Goal: Information Seeking & Learning: Check status

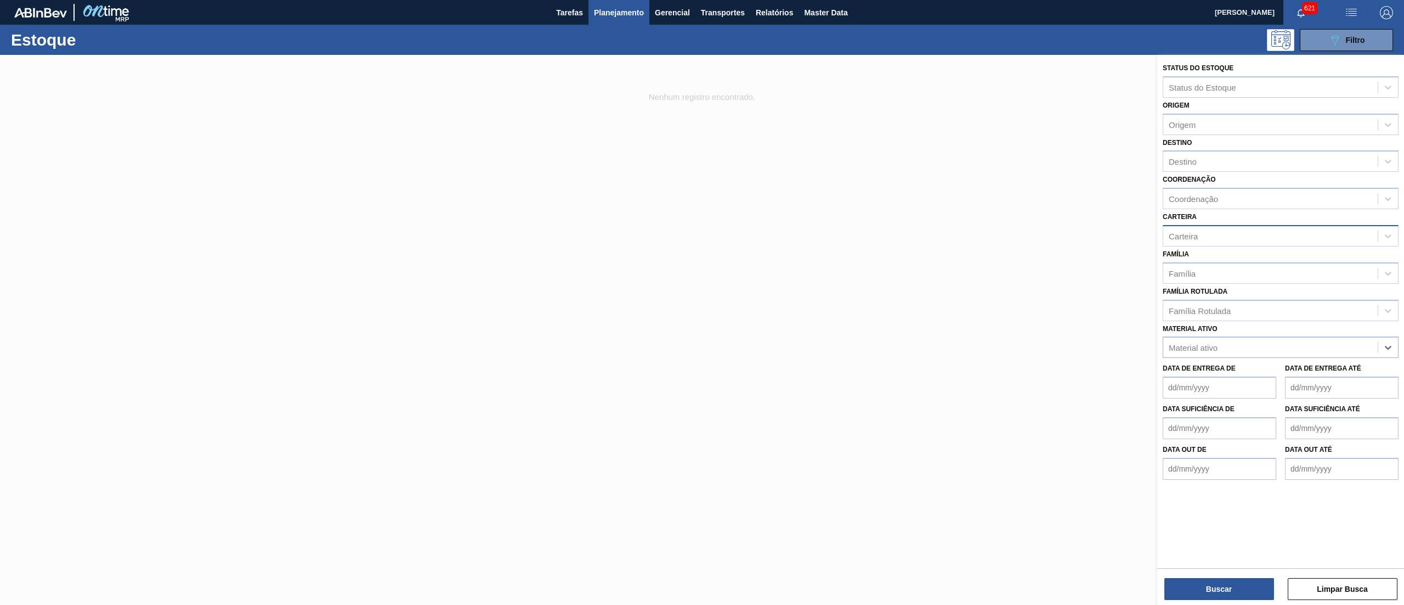
click at [1233, 240] on div "Carteira" at bounding box center [1270, 236] width 214 height 16
click at [1229, 222] on div "Carteira Carteira" at bounding box center [1281, 227] width 236 height 37
click at [1219, 275] on div "Família" at bounding box center [1270, 273] width 214 height 16
type input "beat"
click at [1209, 258] on div "Família option Suco, deselected. option Ácido Beats focused, 1 of 2. 2 results …" at bounding box center [1281, 264] width 236 height 37
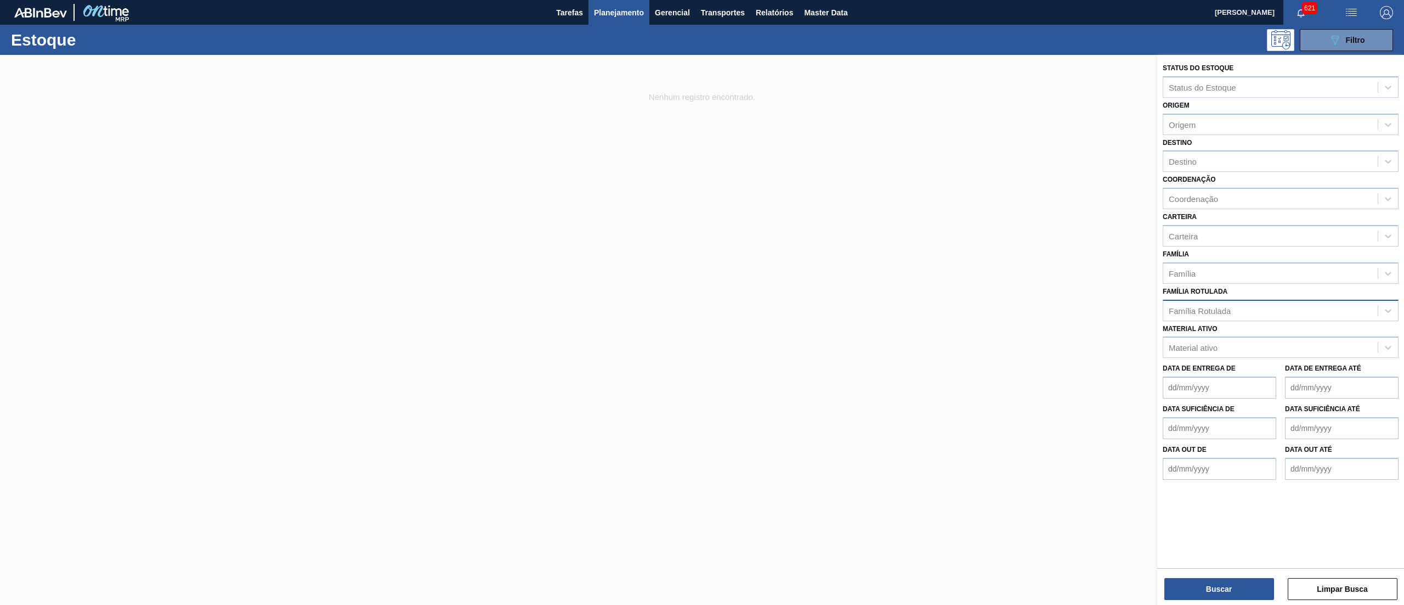
click at [1196, 306] on div "Família Rotulada" at bounding box center [1200, 310] width 62 height 9
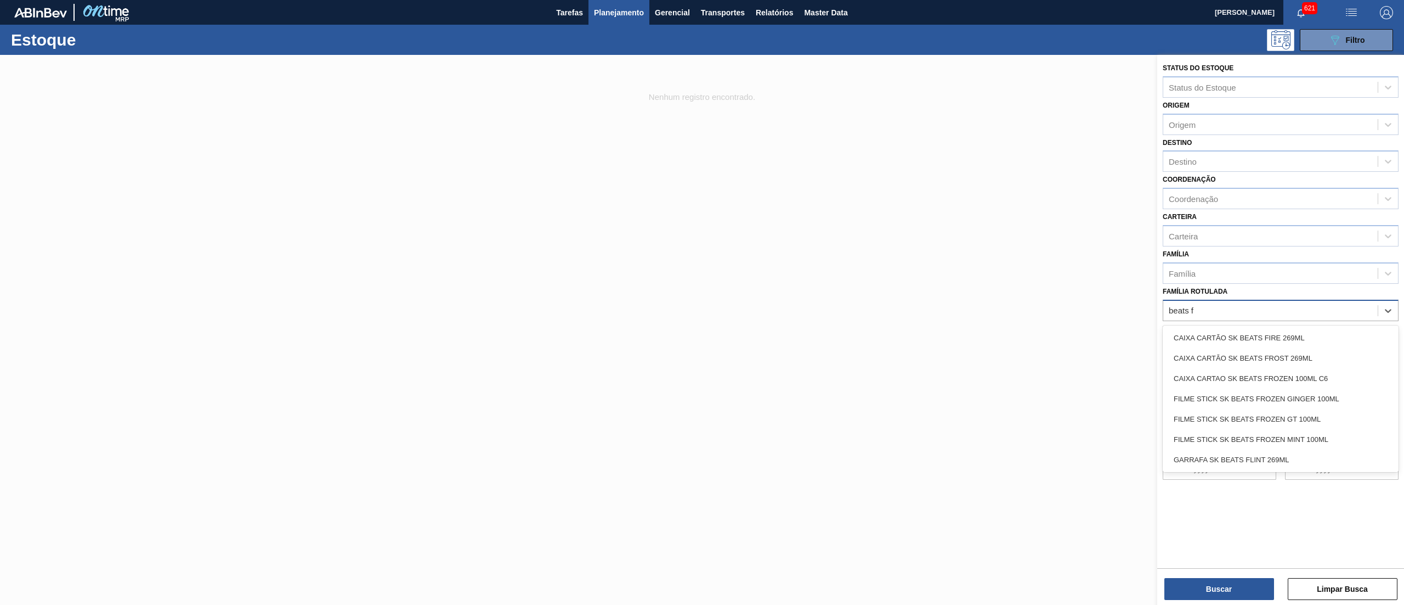
type Rotulada "beats fl"
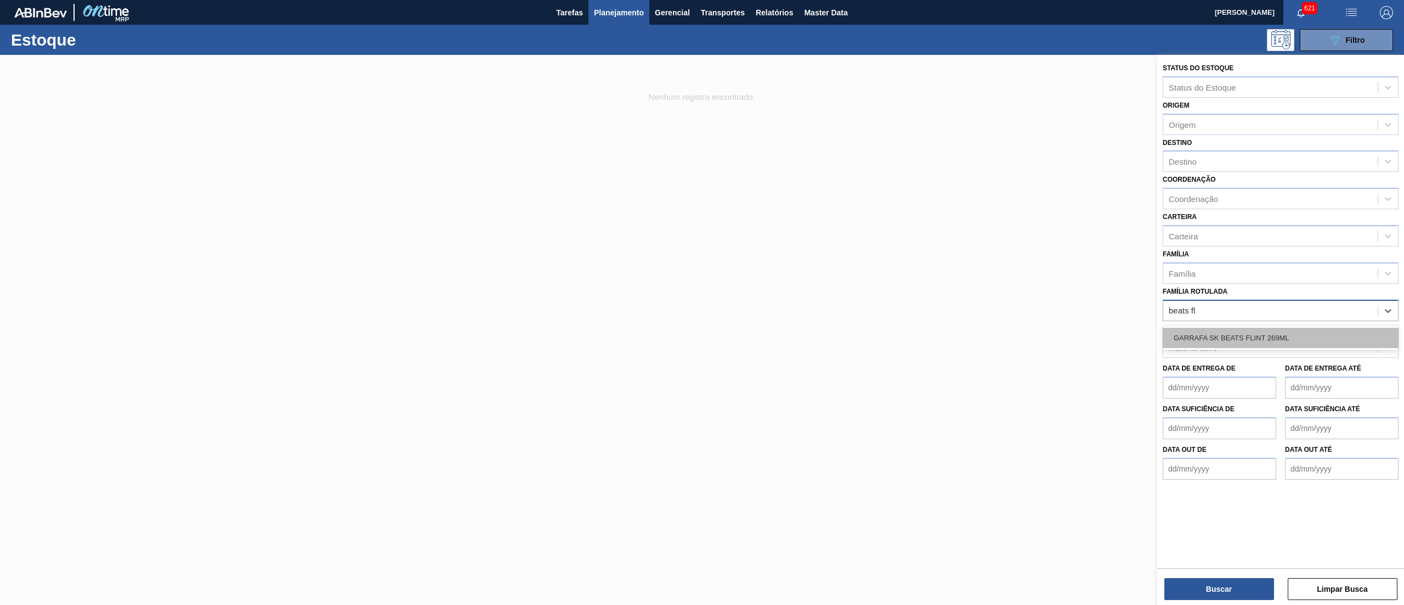
click at [1199, 329] on div "GARRAFA SK BEATS FLINT 269ML" at bounding box center [1281, 337] width 236 height 20
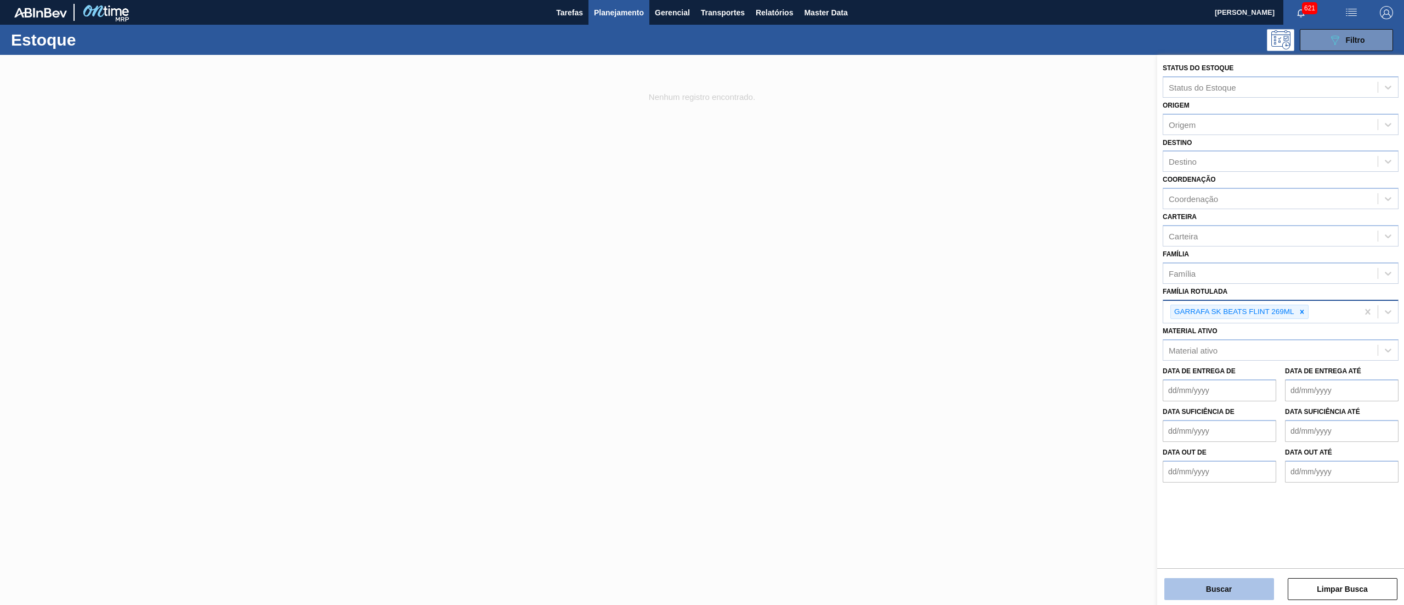
click at [1189, 584] on button "Buscar" at bounding box center [1220, 589] width 110 height 22
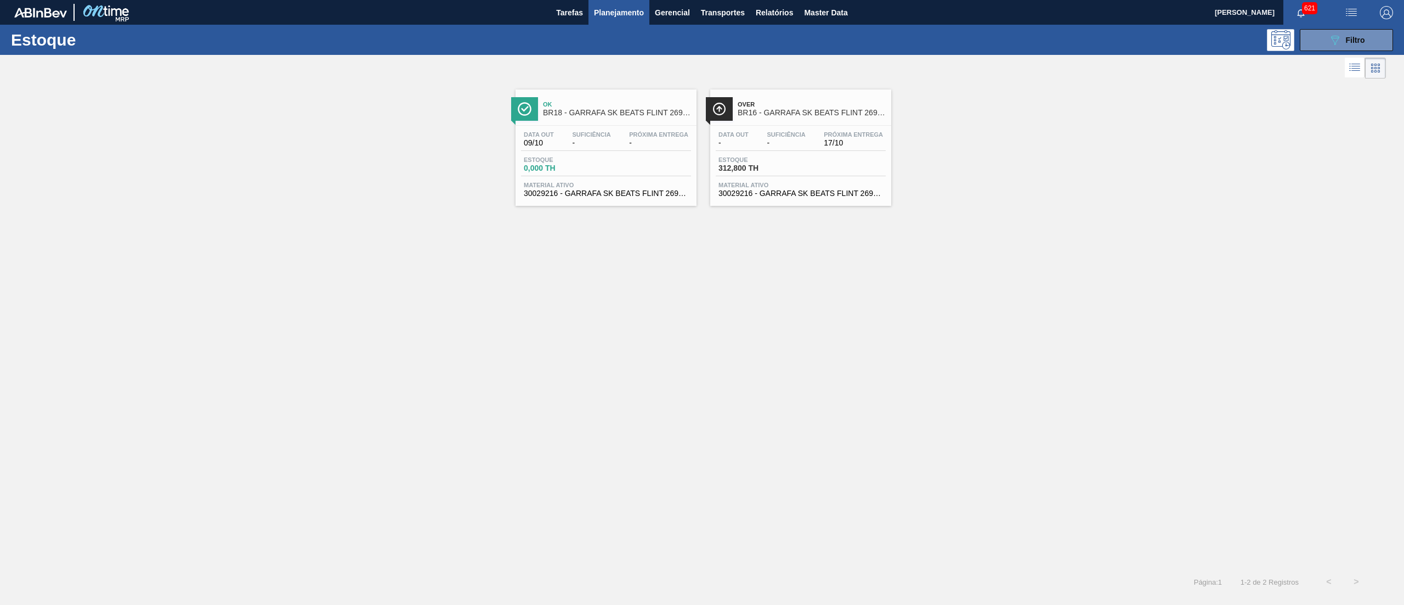
click at [828, 169] on div "Estoque 312,800 TH" at bounding box center [801, 166] width 170 height 20
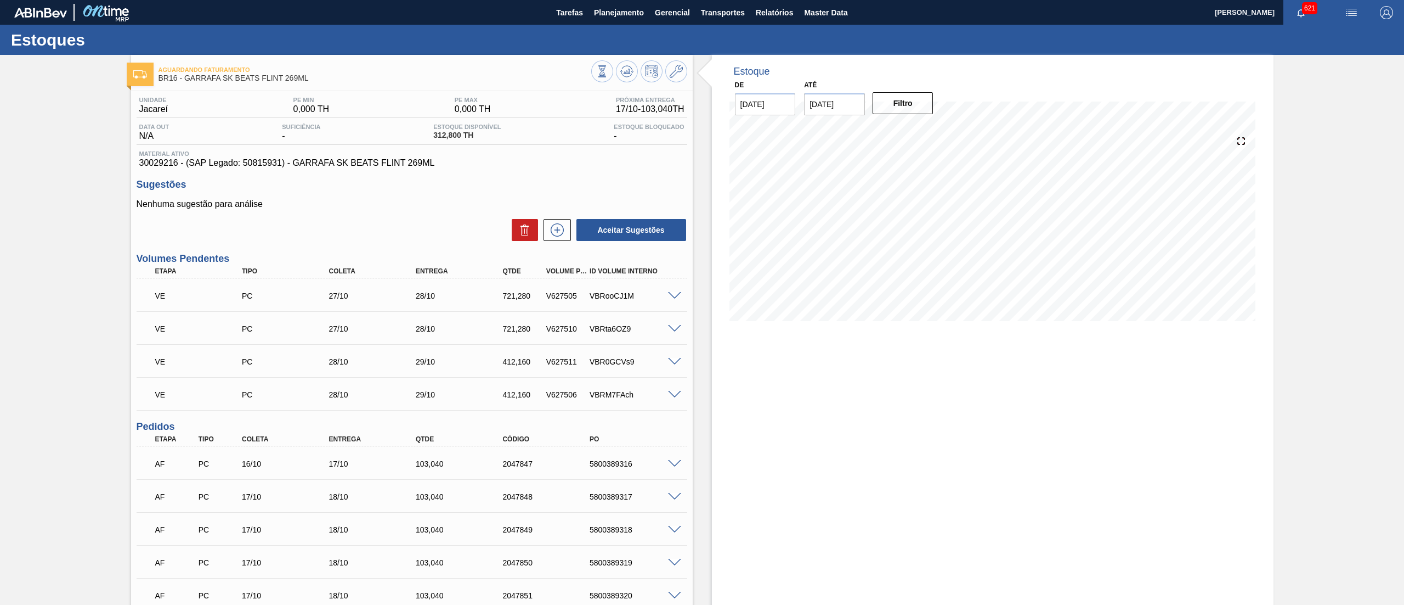
scroll to position [549, 0]
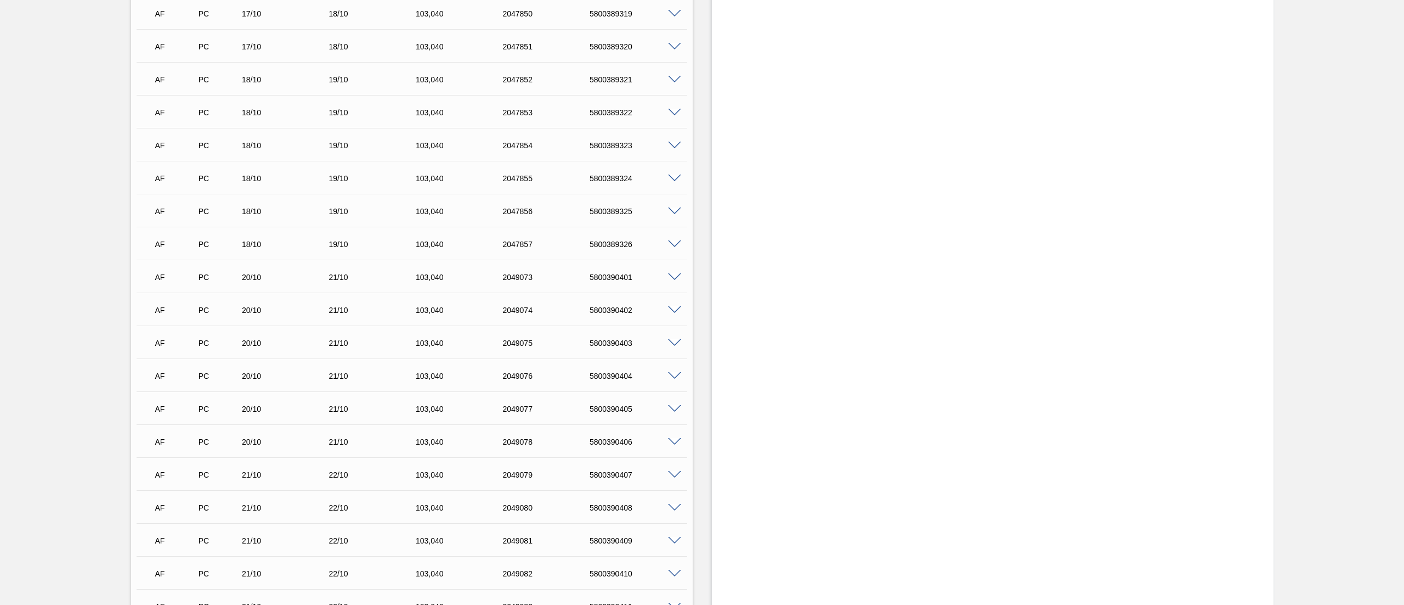
click at [674, 83] on div "AF PC 18/10 19/10 103,040 2047852 5800389321" at bounding box center [412, 78] width 551 height 27
click at [675, 76] on span at bounding box center [674, 80] width 13 height 8
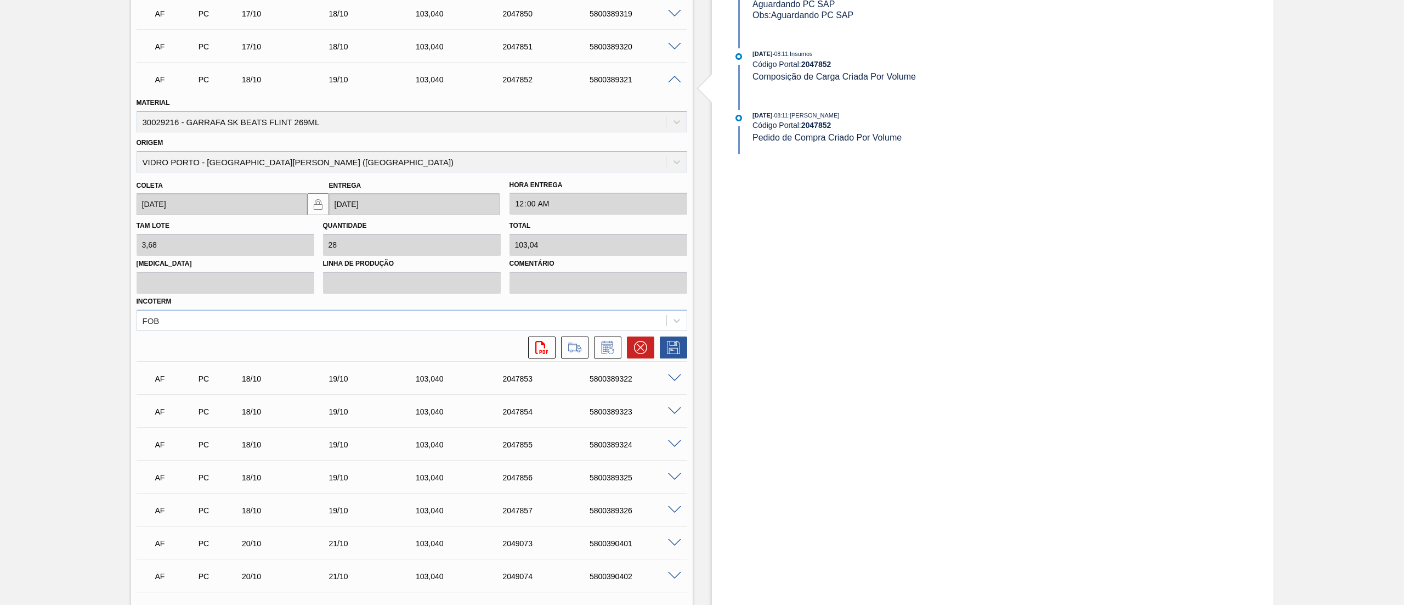
click at [671, 80] on span at bounding box center [674, 80] width 13 height 8
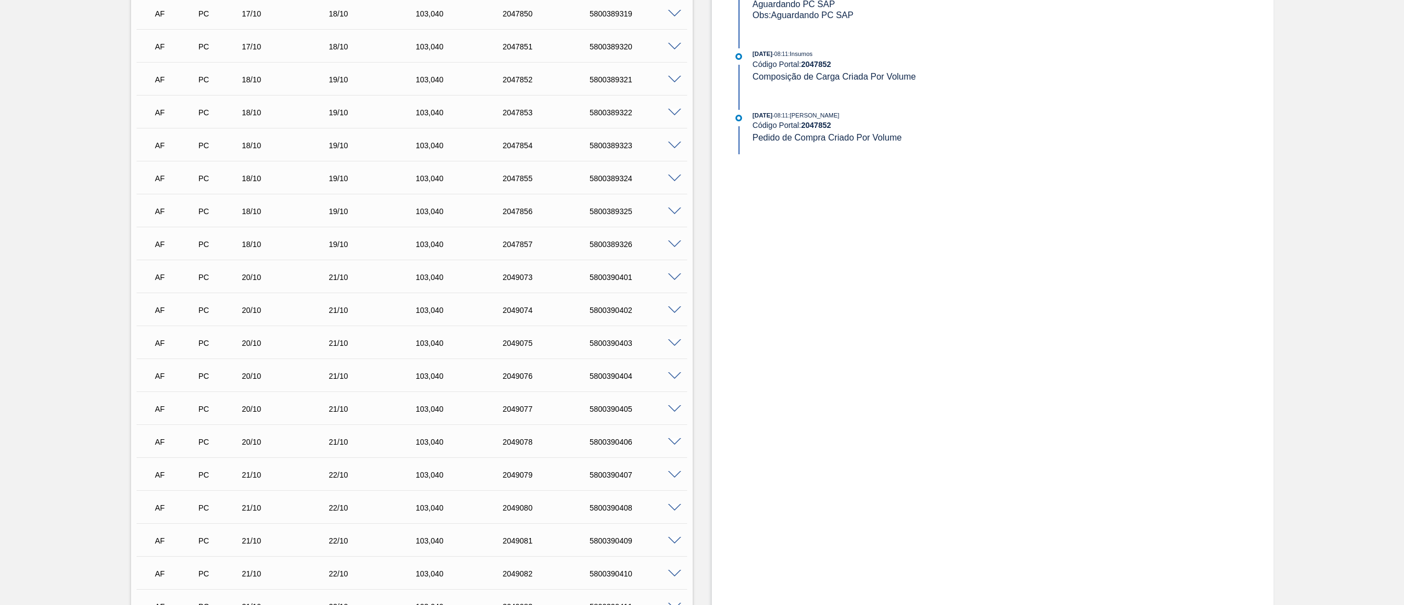
click at [674, 109] on span at bounding box center [674, 113] width 13 height 8
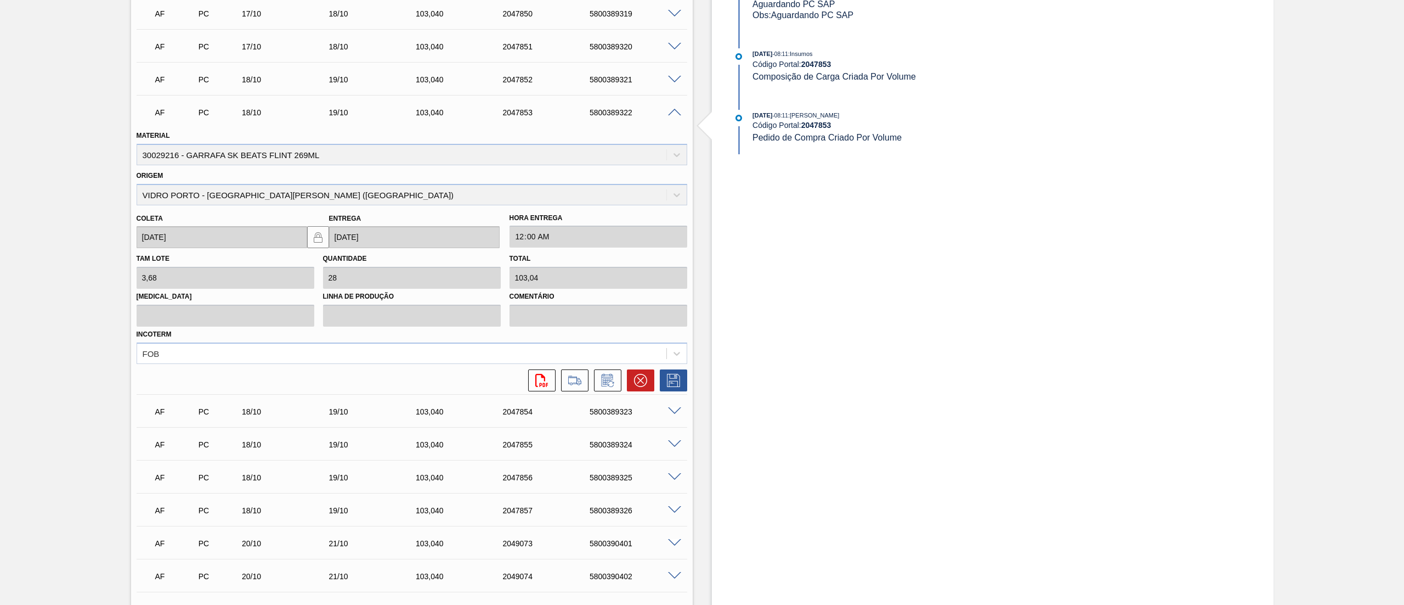
click at [676, 109] on span at bounding box center [674, 113] width 13 height 8
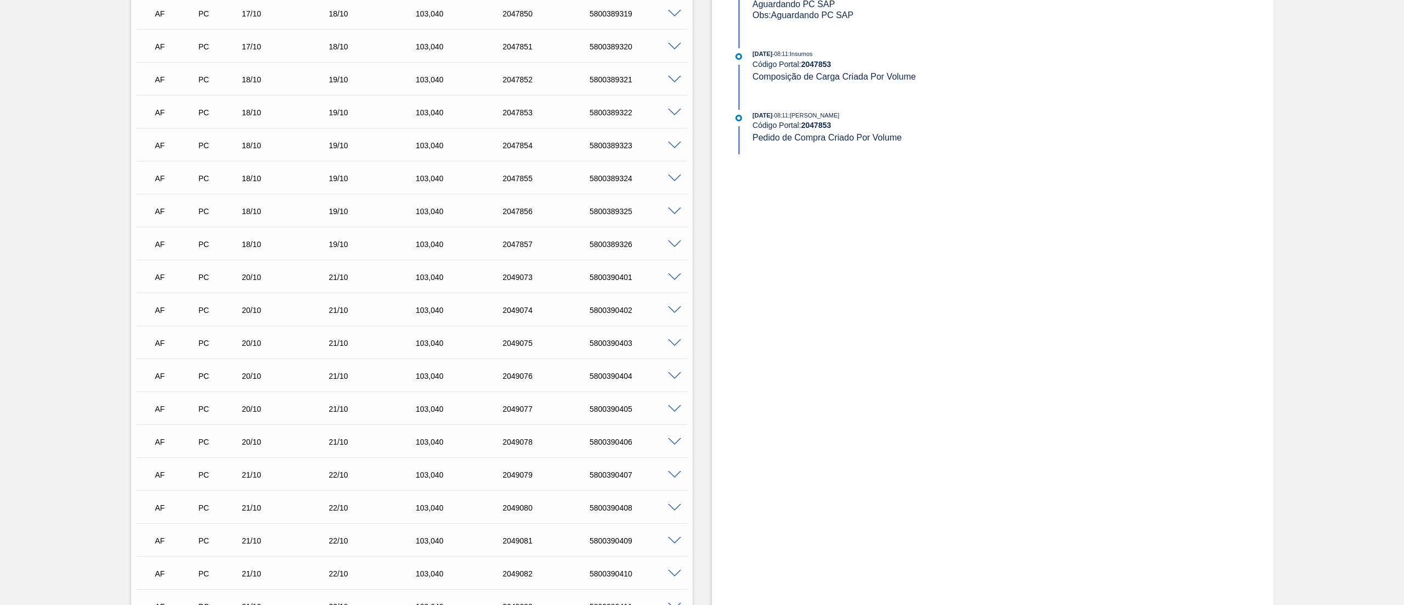
click at [674, 142] on span at bounding box center [674, 146] width 13 height 8
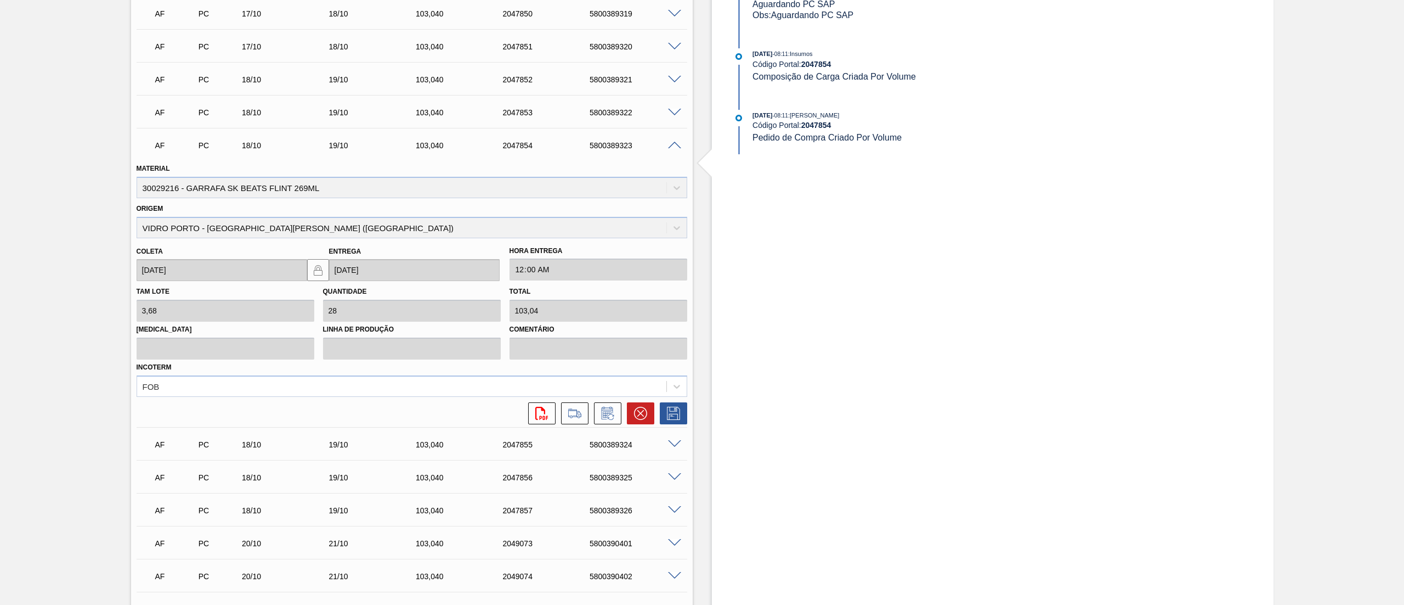
click at [674, 142] on span at bounding box center [674, 146] width 13 height 8
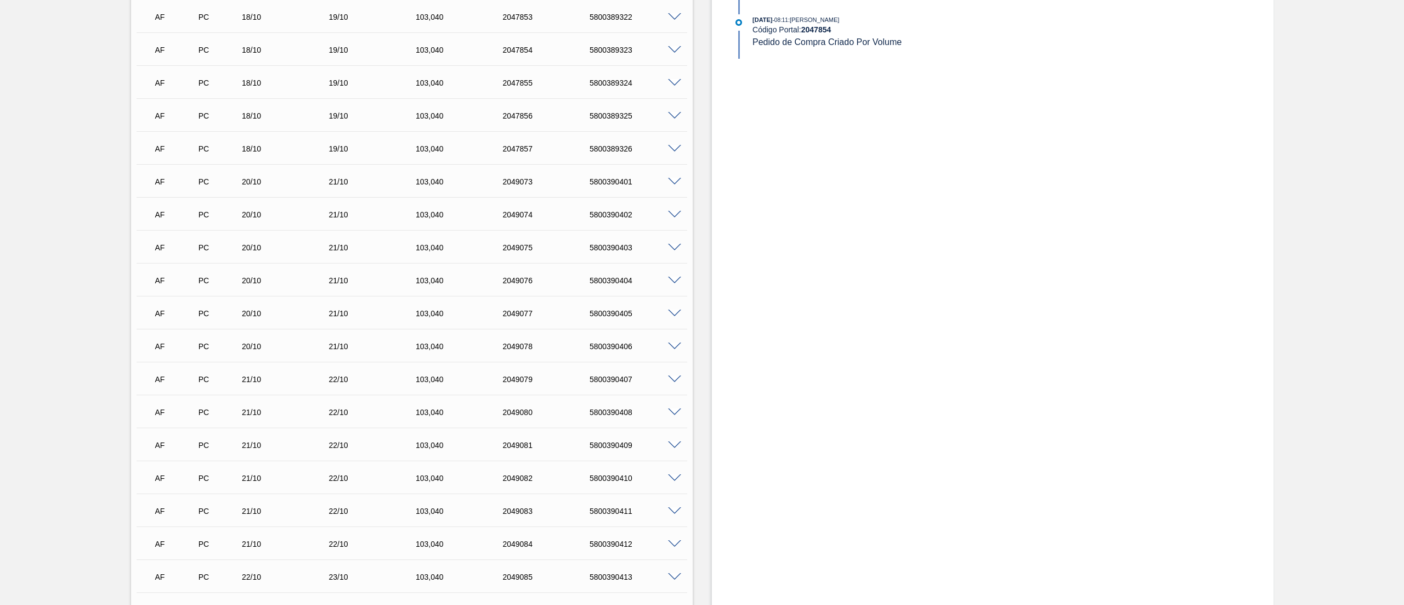
scroll to position [770, 0]
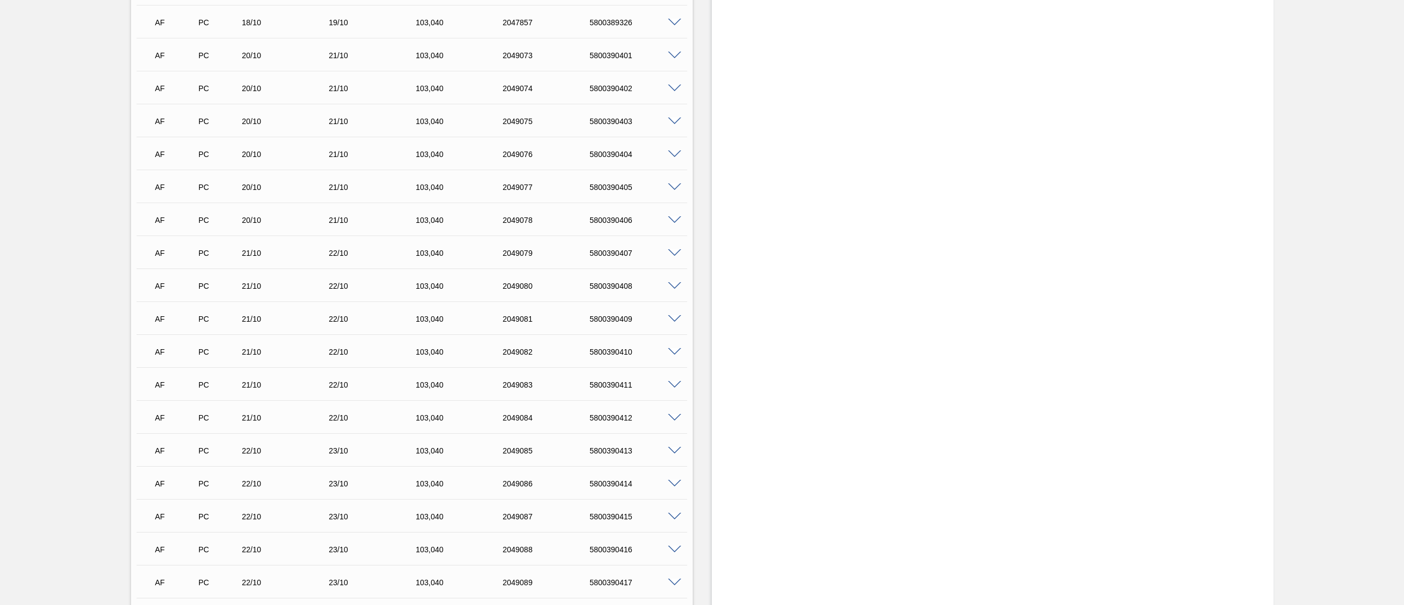
click at [677, 249] on span at bounding box center [674, 253] width 13 height 8
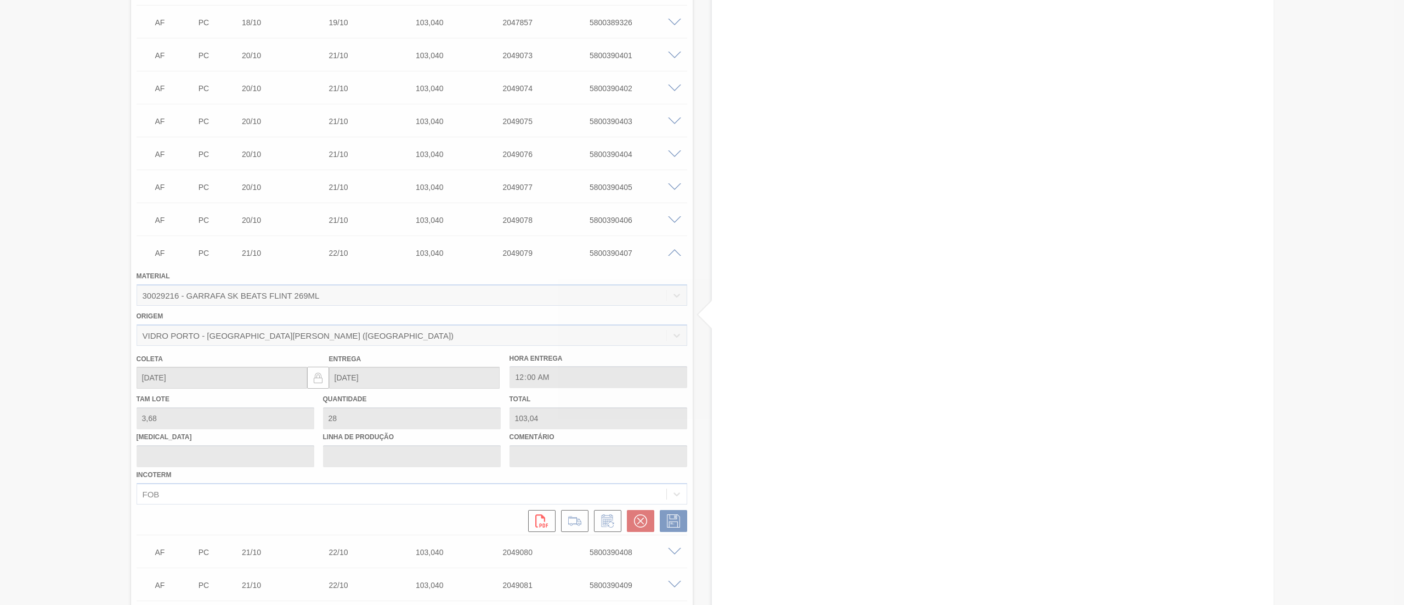
click at [677, 249] on div at bounding box center [702, 302] width 1404 height 605
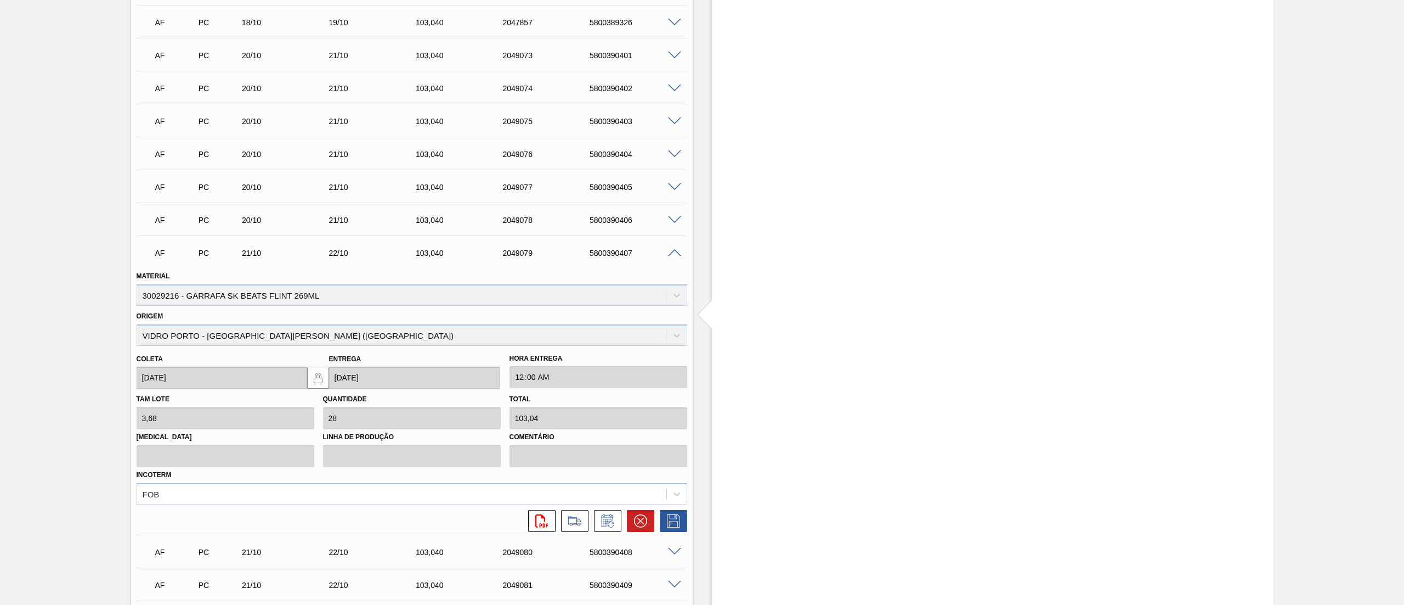
click at [677, 249] on span at bounding box center [674, 253] width 13 height 8
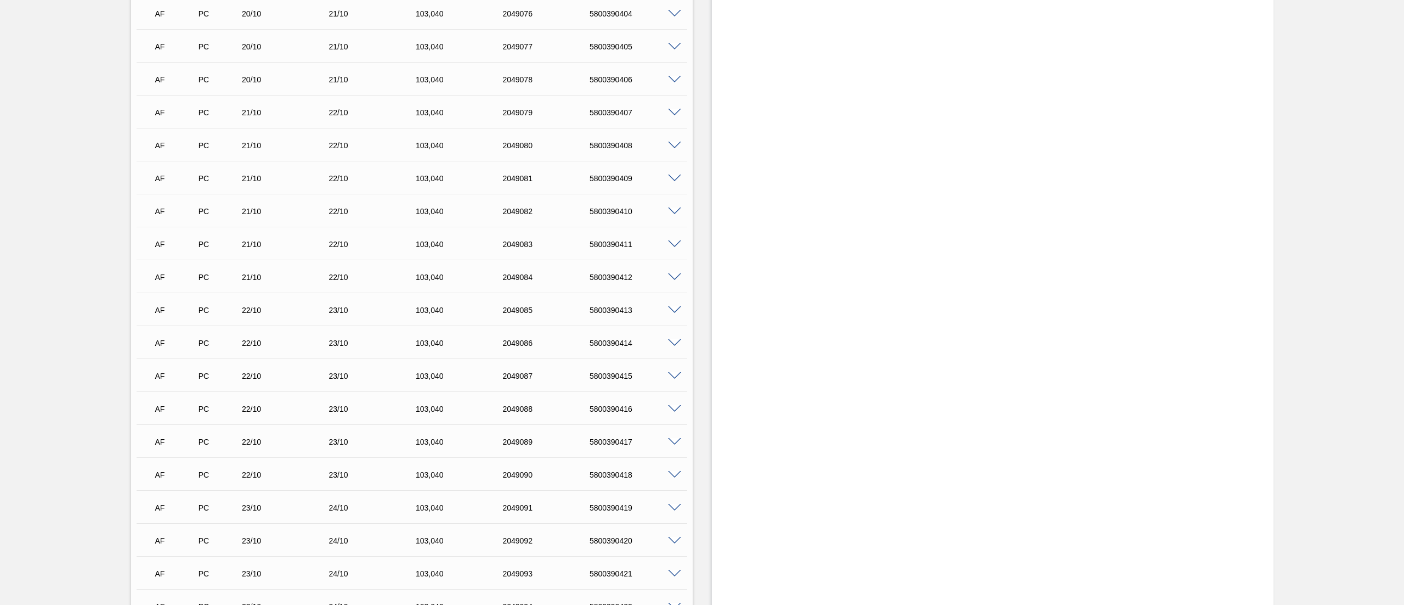
scroll to position [964, 0]
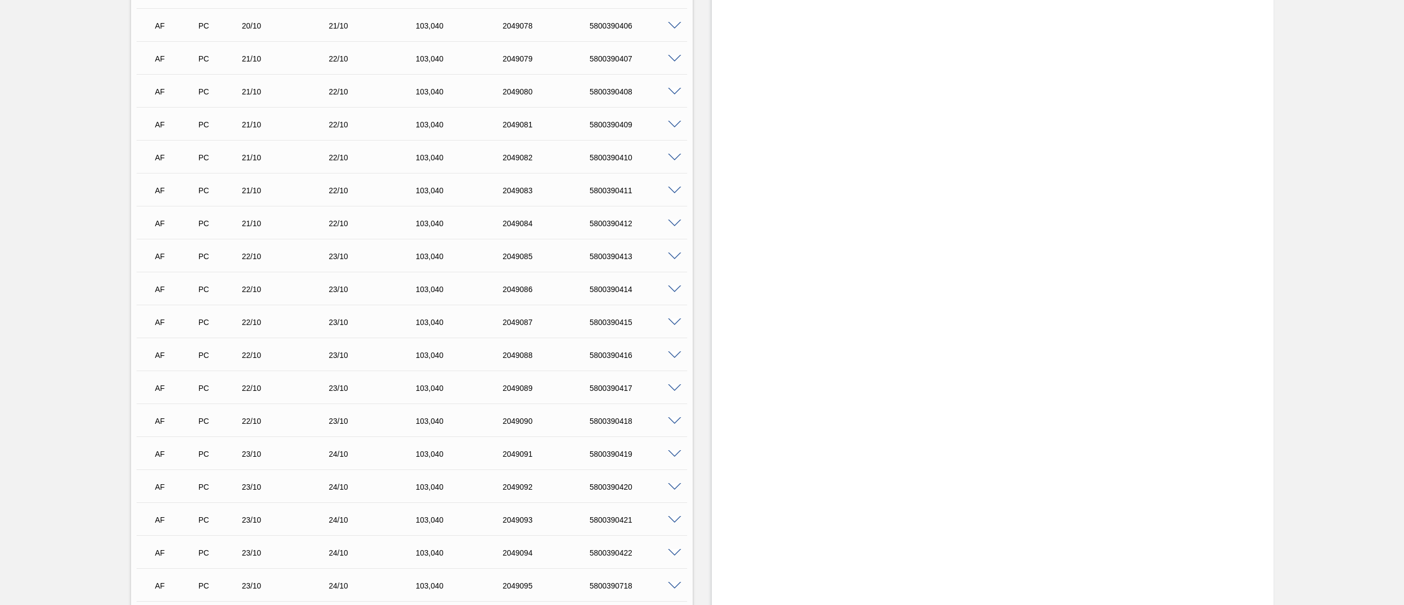
click at [670, 252] on span at bounding box center [674, 256] width 13 height 8
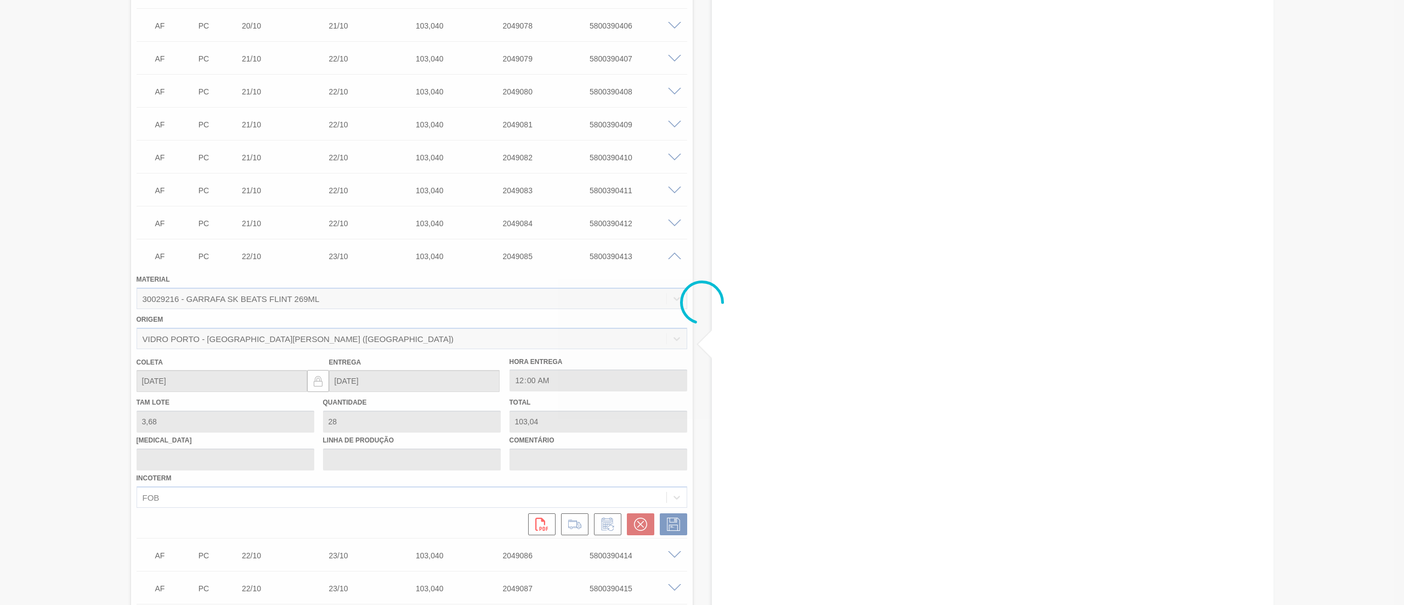
click at [670, 251] on div at bounding box center [702, 302] width 1404 height 605
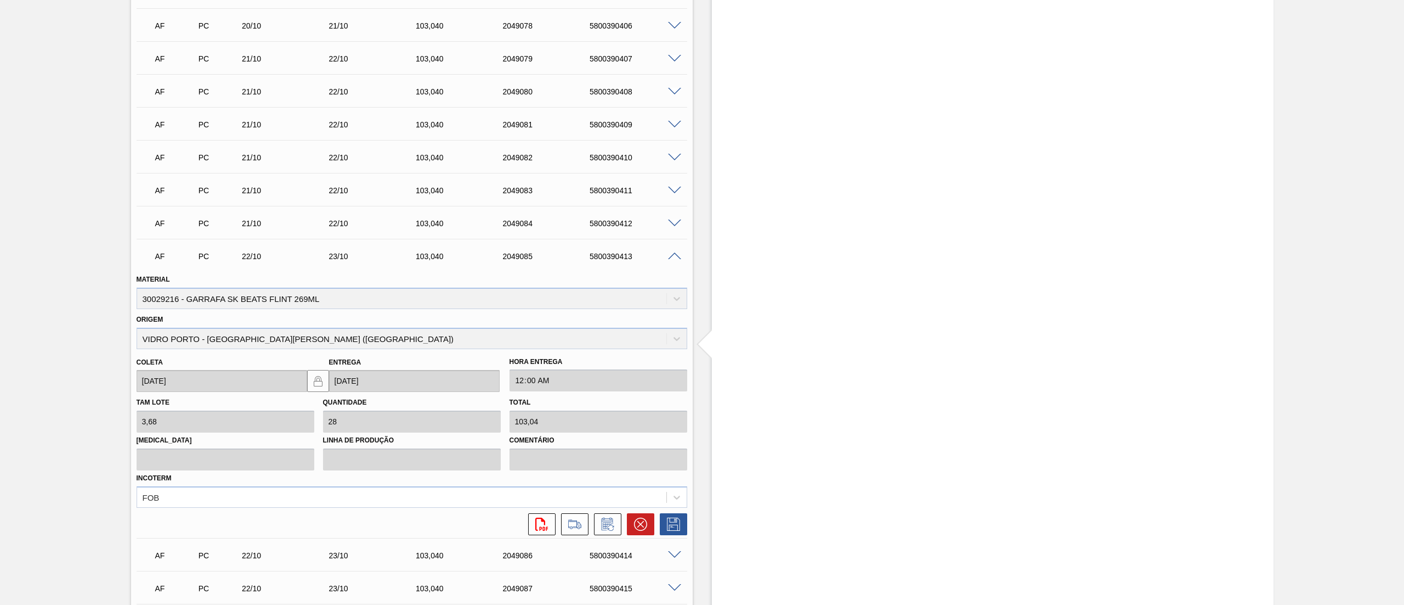
click at [670, 258] on span at bounding box center [674, 256] width 13 height 8
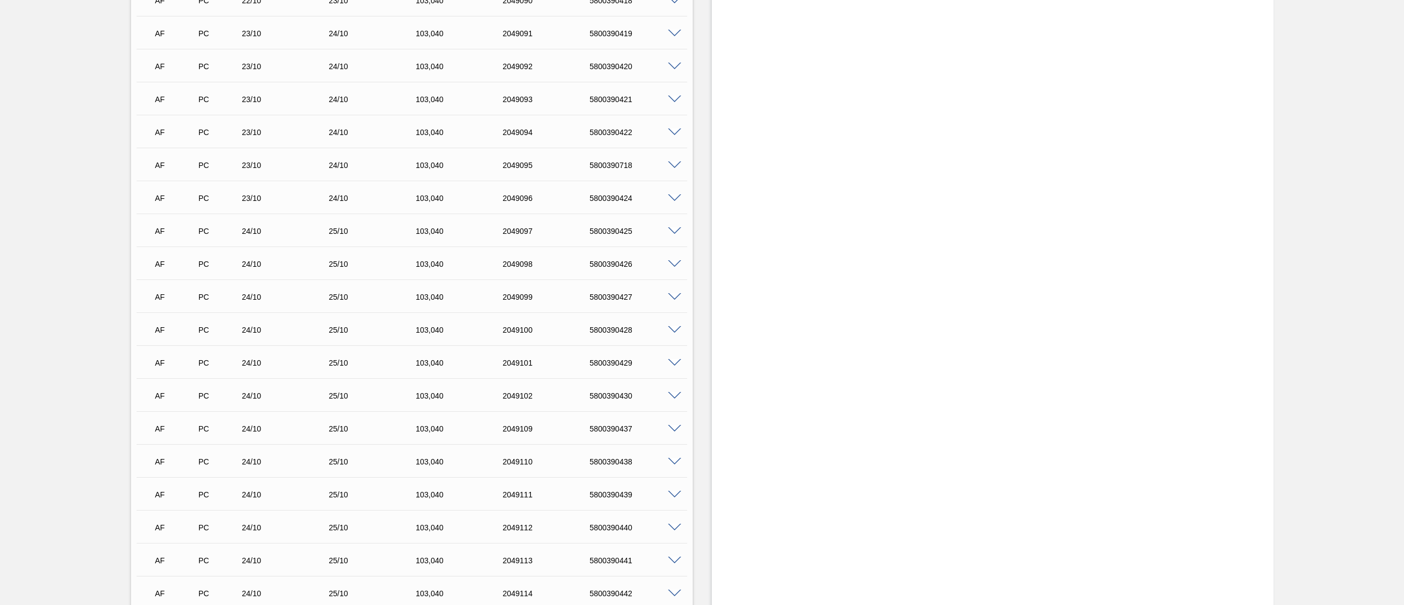
scroll to position [1414, 0]
click at [676, 200] on span at bounding box center [674, 202] width 13 height 8
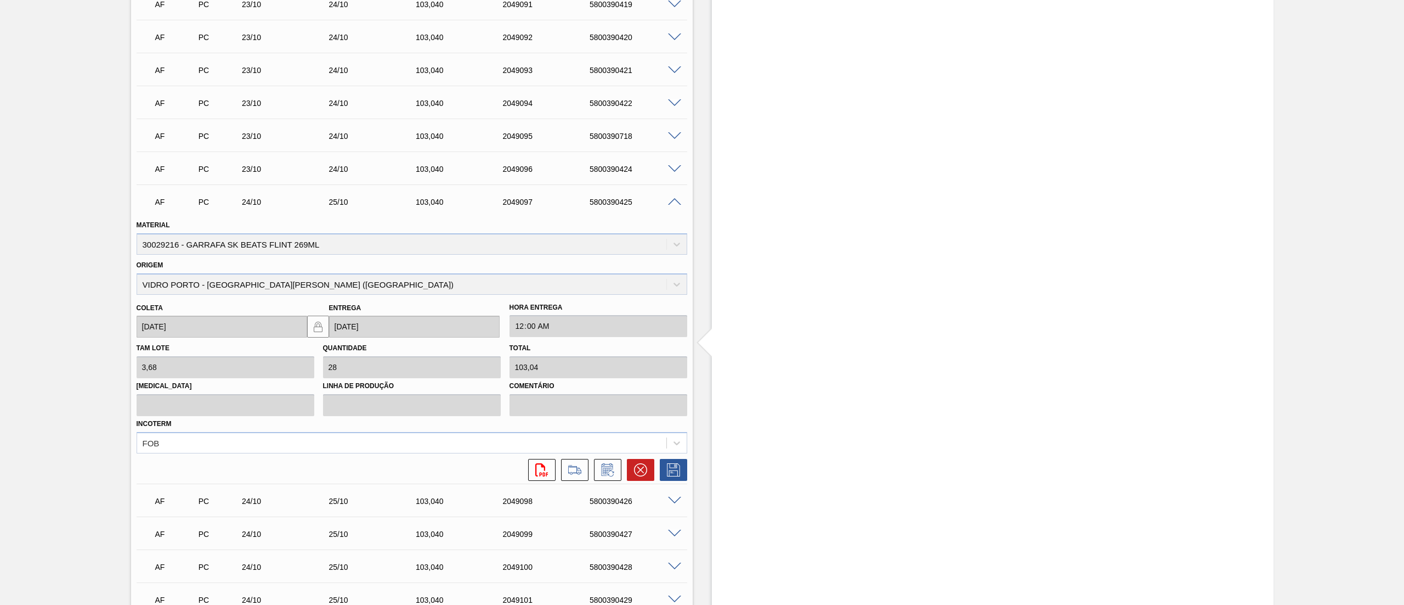
click at [676, 200] on span at bounding box center [674, 202] width 13 height 8
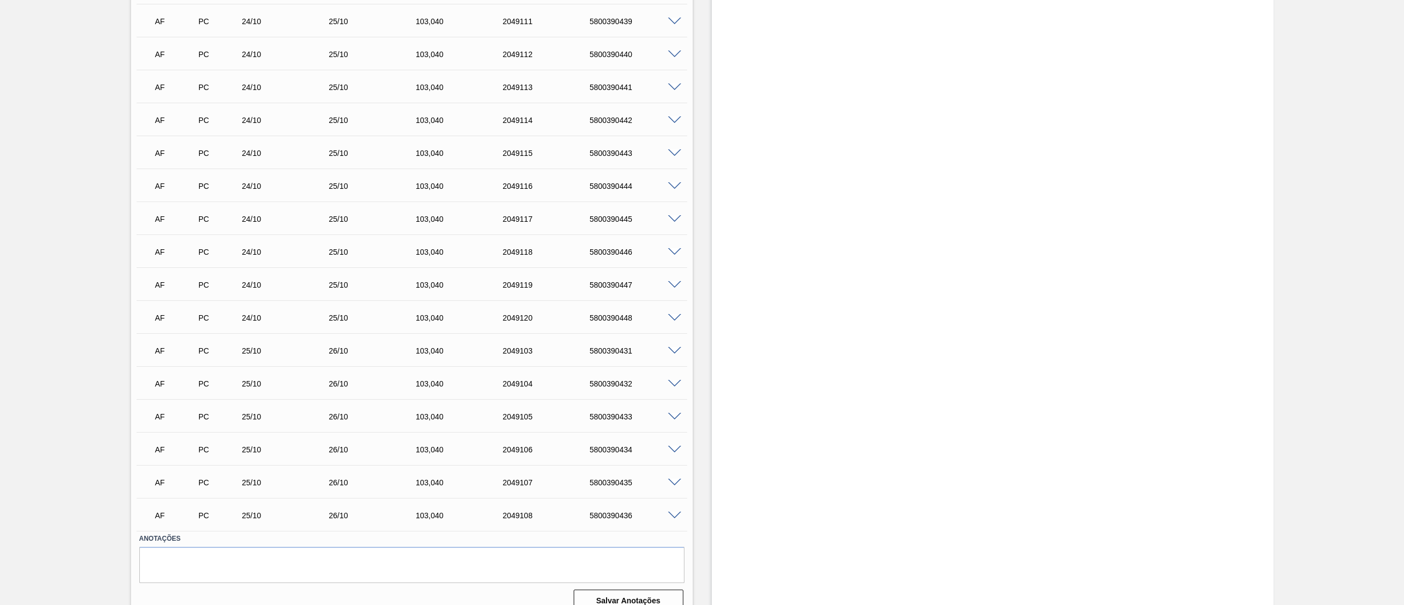
scroll to position [1872, 0]
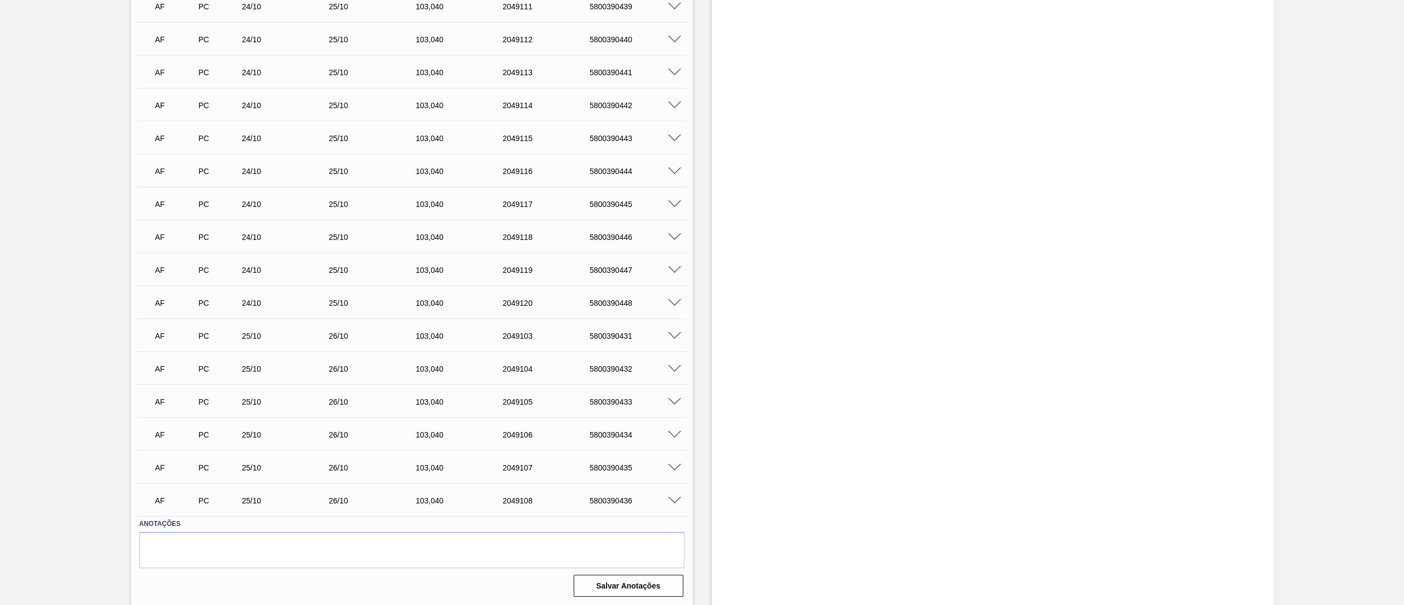
click at [676, 399] on span at bounding box center [674, 402] width 13 height 8
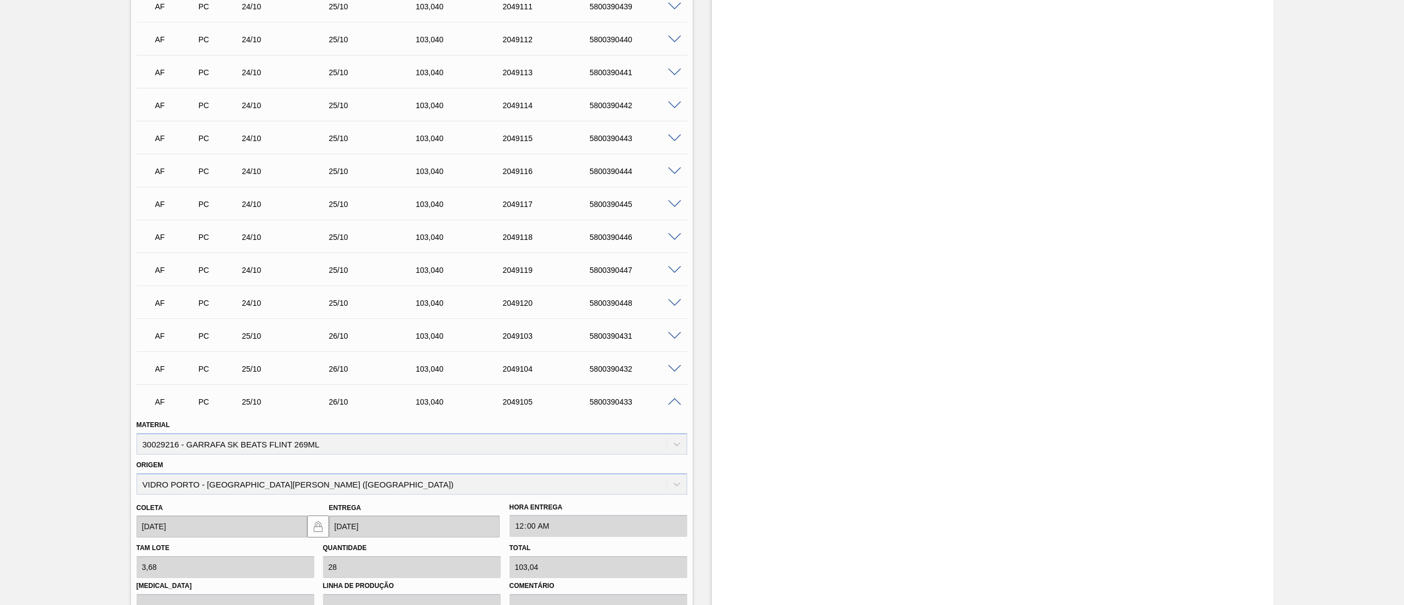
click at [676, 399] on span at bounding box center [674, 402] width 13 height 8
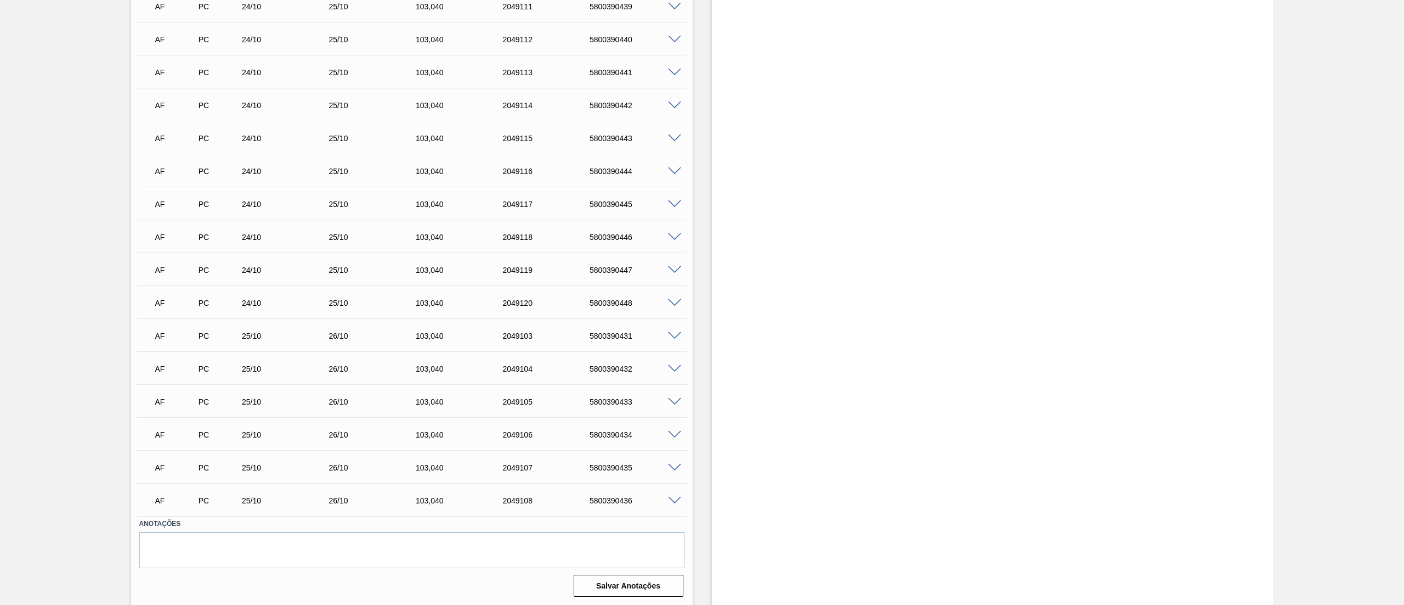
click at [670, 69] on span at bounding box center [674, 73] width 13 height 8
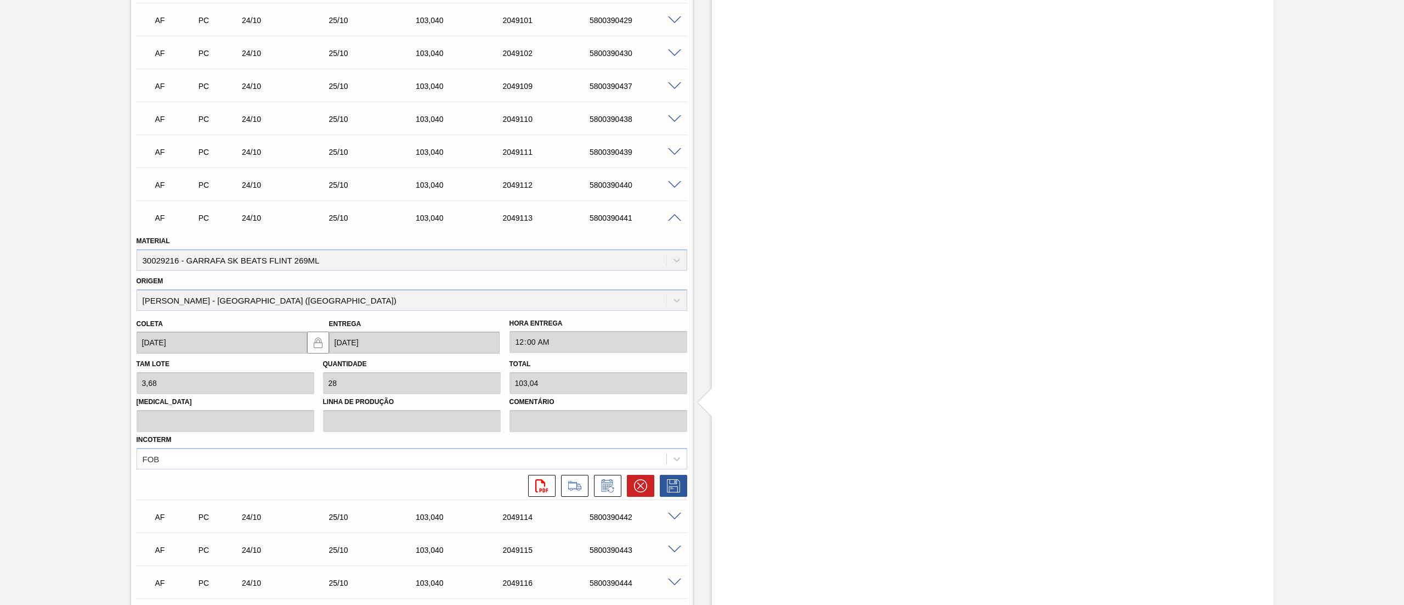
scroll to position [1749, 0]
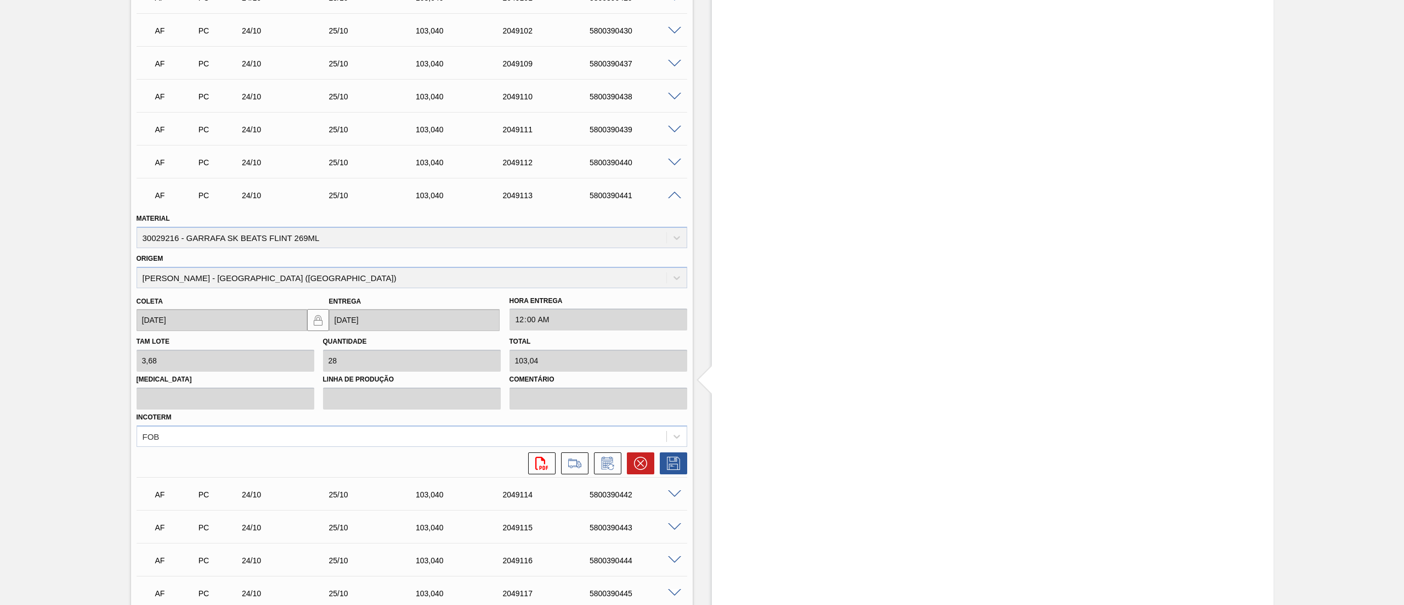
click at [673, 195] on span at bounding box center [674, 195] width 13 height 8
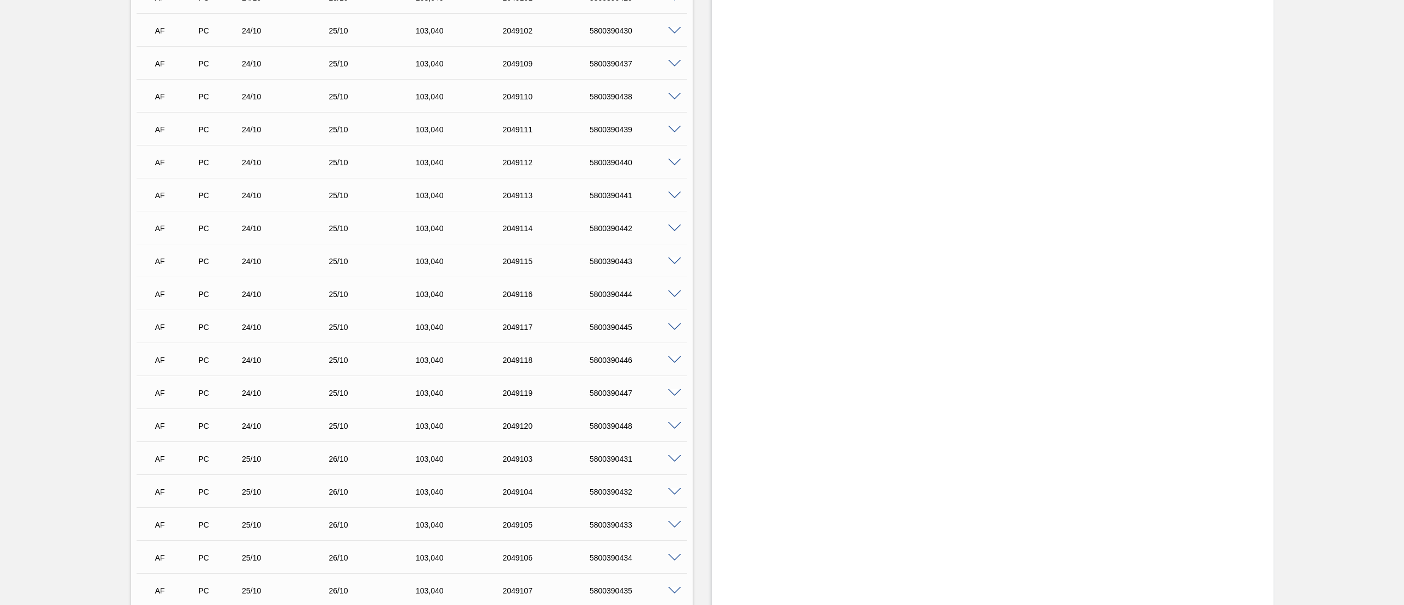
click at [671, 157] on div at bounding box center [676, 161] width 22 height 8
click at [674, 159] on span at bounding box center [674, 163] width 13 height 8
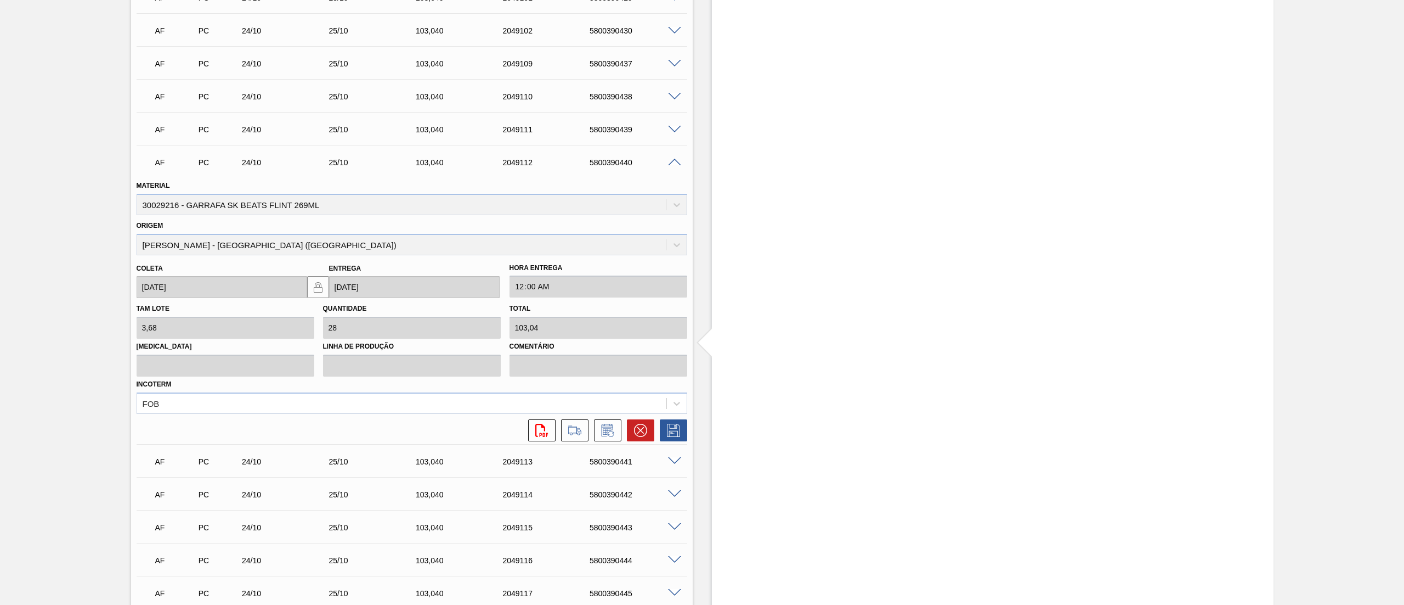
click at [674, 159] on span at bounding box center [674, 163] width 13 height 8
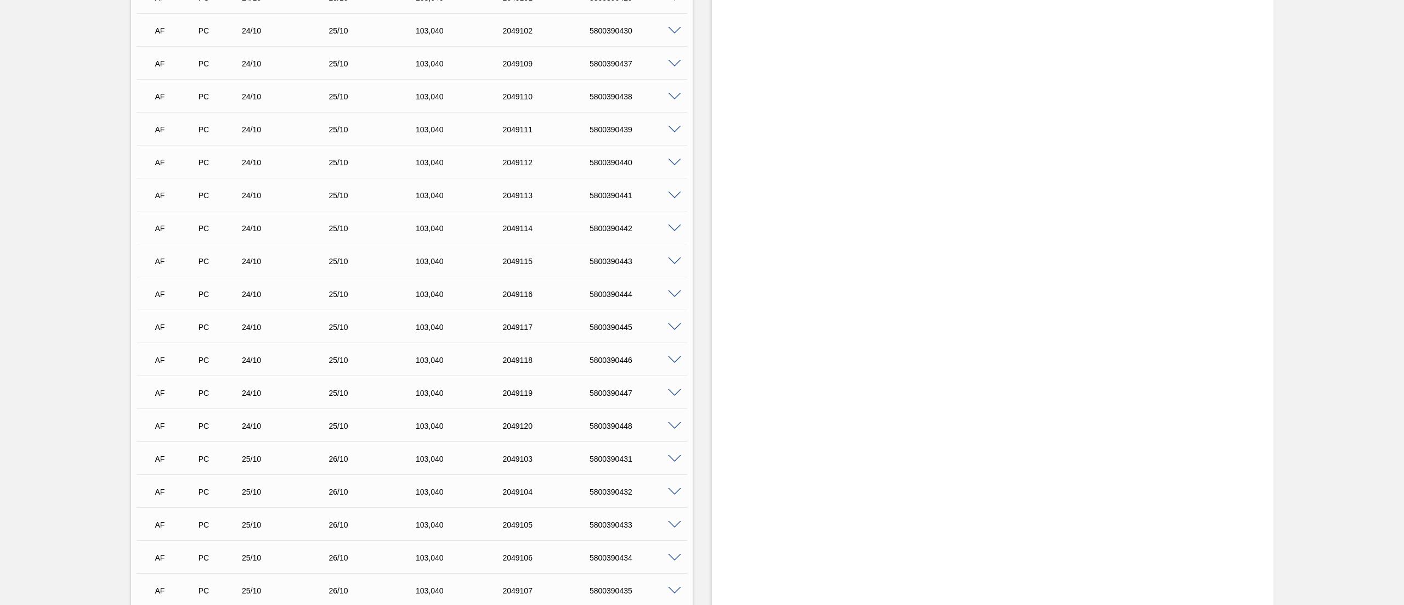
click at [674, 127] on span at bounding box center [674, 130] width 13 height 8
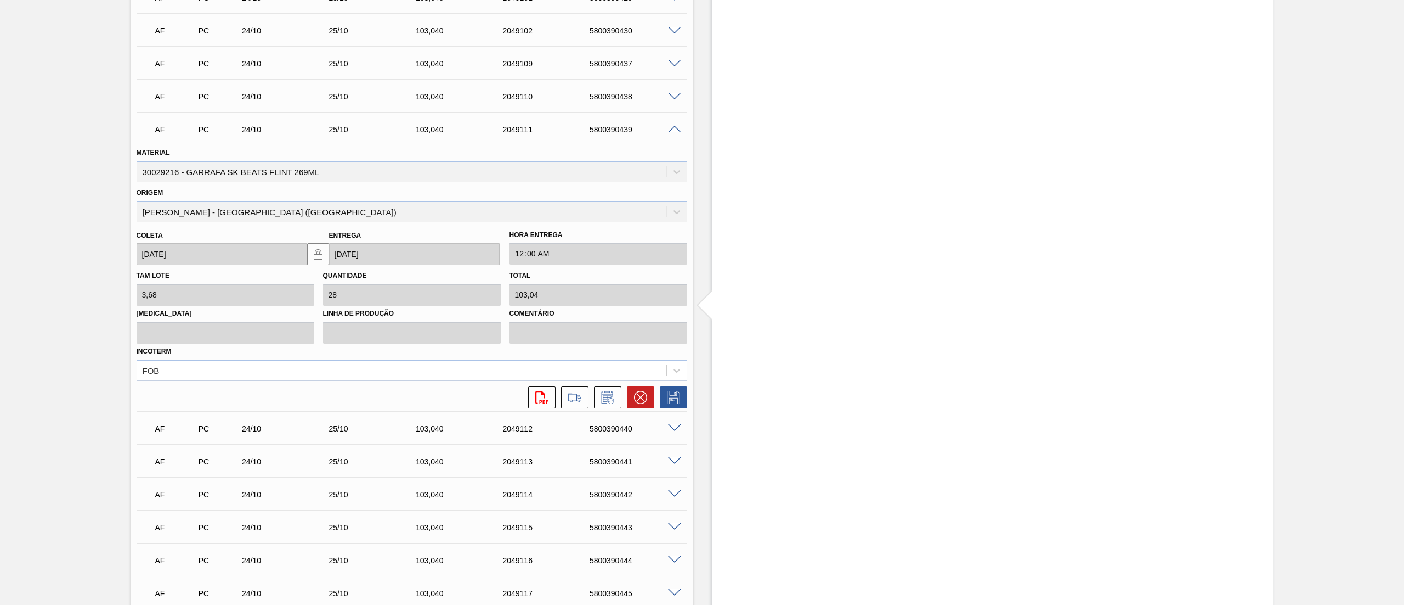
click at [674, 127] on span at bounding box center [674, 130] width 13 height 8
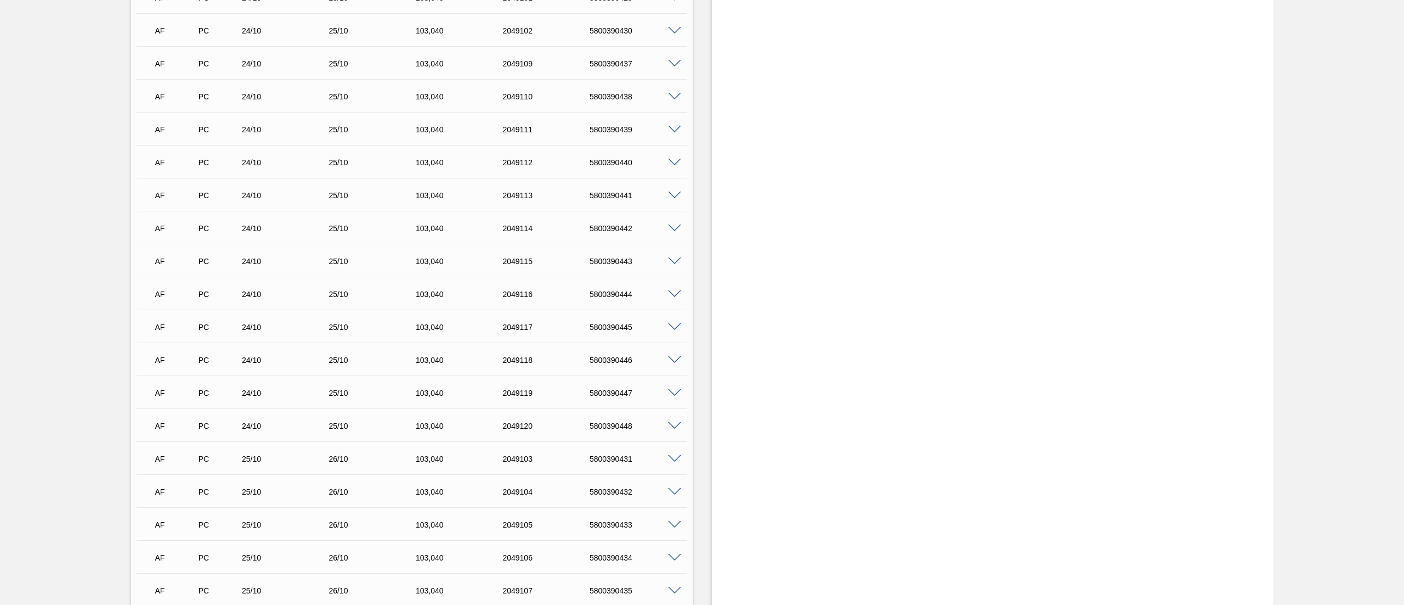
click at [673, 65] on span at bounding box center [674, 64] width 13 height 8
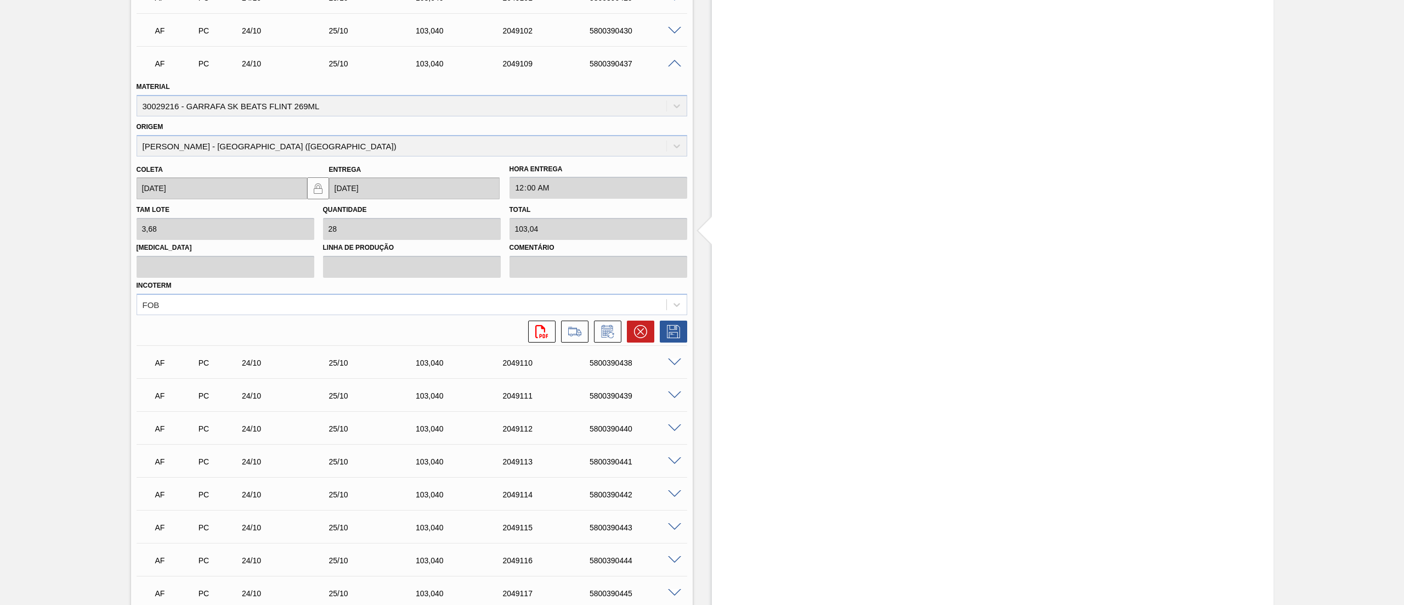
click at [673, 65] on span at bounding box center [674, 64] width 13 height 8
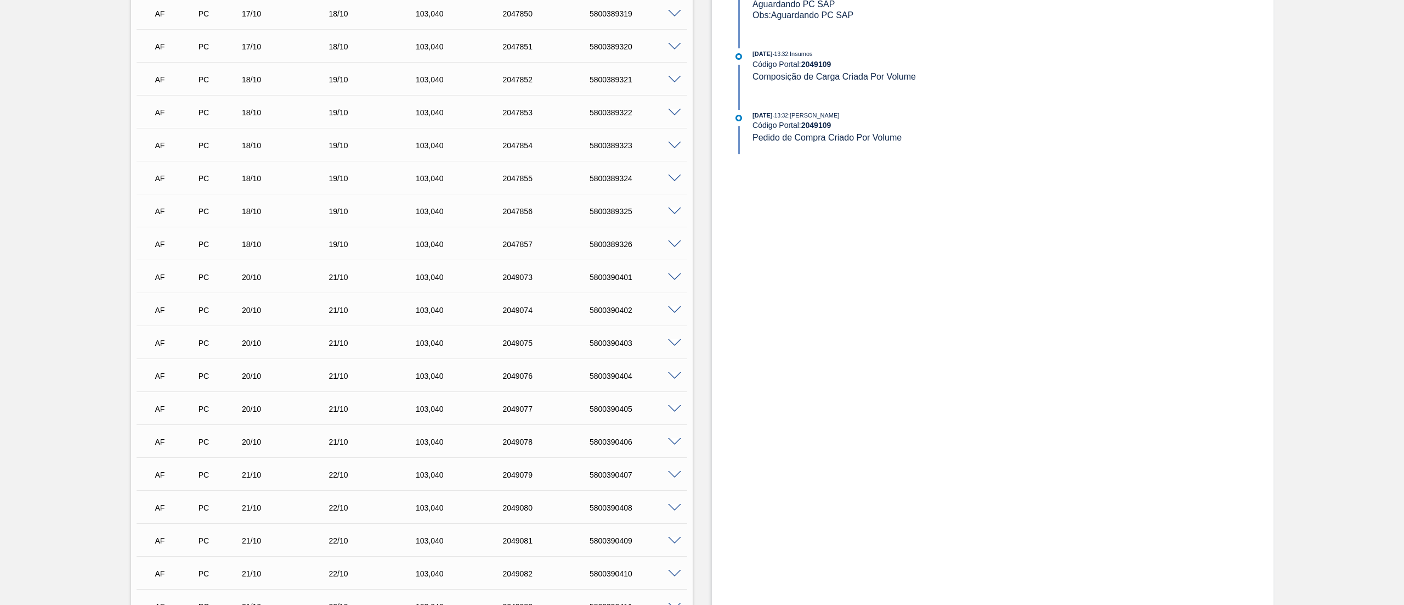
scroll to position [0, 0]
